Goal: Navigation & Orientation: Find specific page/section

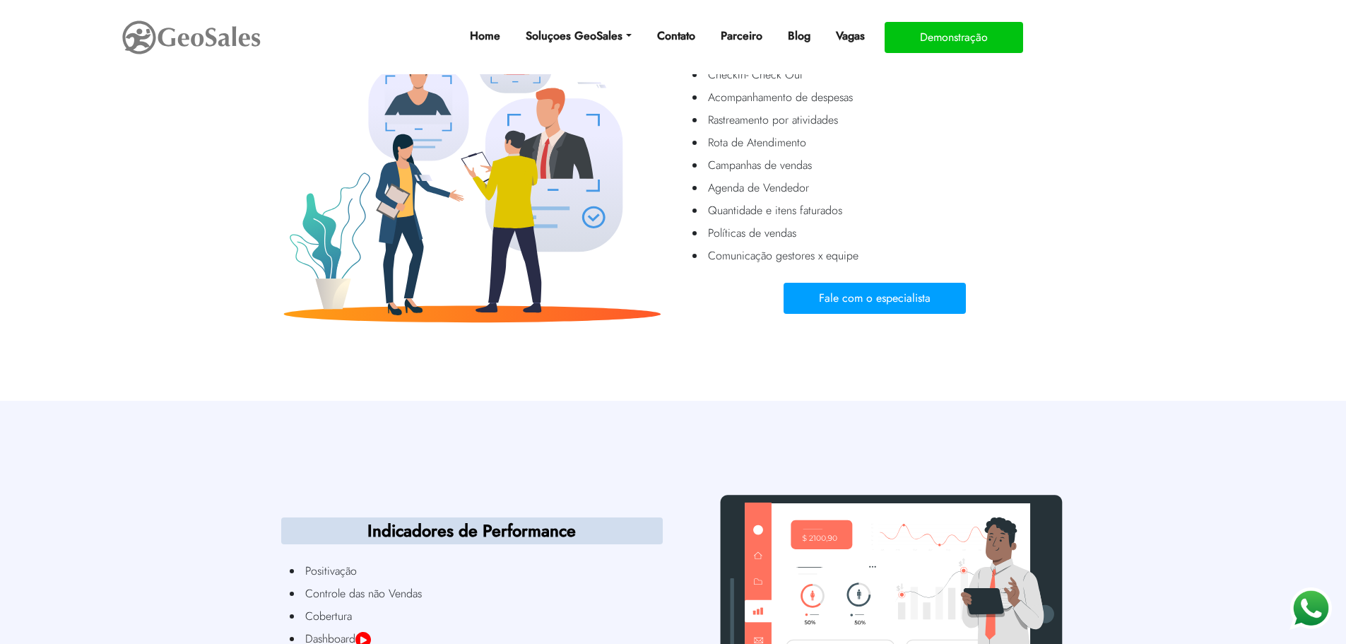
scroll to position [3846, 0]
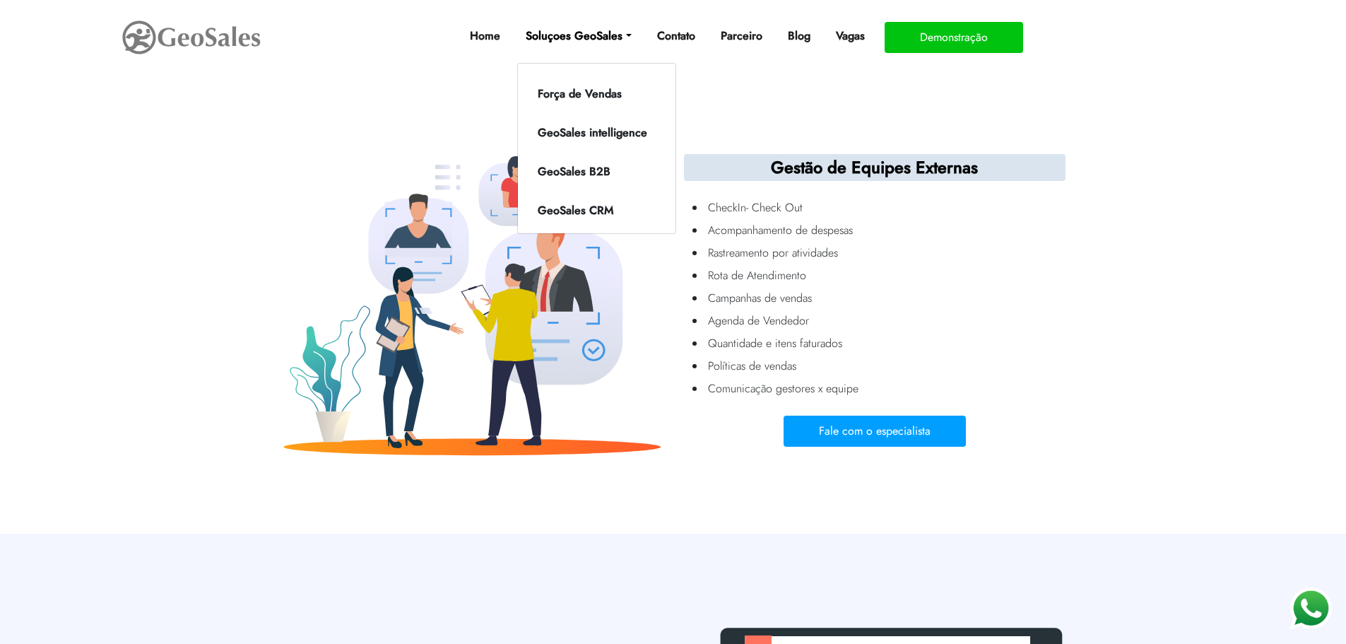
click at [608, 43] on link "Soluçoes GeoSales" at bounding box center [578, 36] width 117 height 28
click at [591, 98] on link "Força de Vendas" at bounding box center [592, 94] width 143 height 23
